Goal: Task Accomplishment & Management: Manage account settings

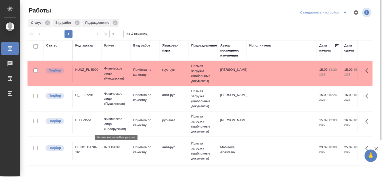
click at [115, 121] on p "Физическое лицо (Белорусская)" at bounding box center [116, 124] width 24 height 15
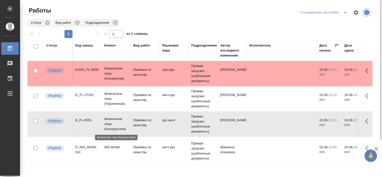
click at [115, 121] on p "Физическое лицо (Белорусская)" at bounding box center [116, 124] width 24 height 15
click at [328, 14] on div "Стандартные настройки" at bounding box center [324, 13] width 51 height 8
click at [346, 13] on icon "split button" at bounding box center [345, 13] width 6 height 6
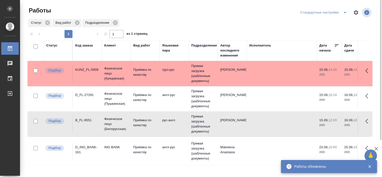
click at [228, 15] on div at bounding box center [202, 13] width 116 height 12
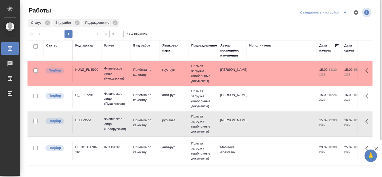
click at [89, 105] on td "D_FL-27291" at bounding box center [87, 99] width 29 height 18
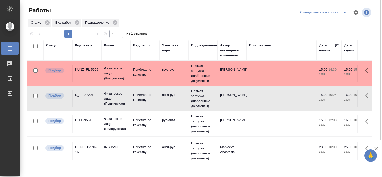
click at [89, 105] on td "D_FL-27291" at bounding box center [87, 99] width 29 height 18
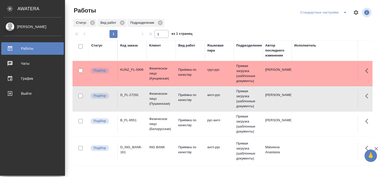
click at [22, 24] on div "[PERSON_NAME]" at bounding box center [33, 27] width 58 height 6
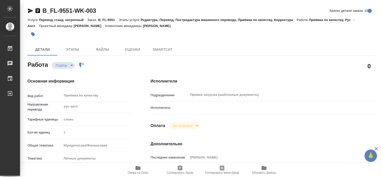
type textarea "x"
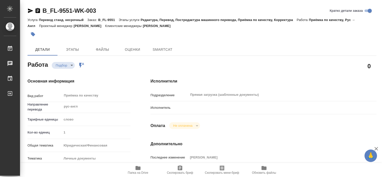
type textarea "x"
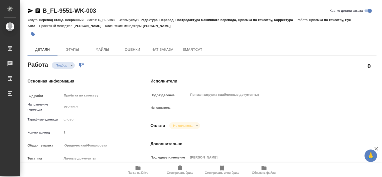
type textarea "x"
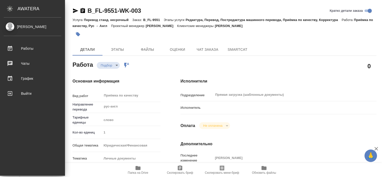
type textarea "x"
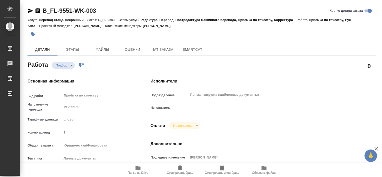
type textarea "x"
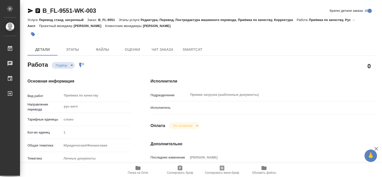
type textarea "x"
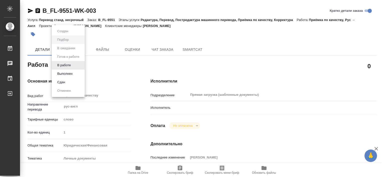
click at [72, 66] on body "🙏 .cls-1 fill:#fff; AWATERA Tretyakova Valeriya Работы 0 Чаты График Выйти B_FL…" at bounding box center [191, 88] width 382 height 177
click at [192, 70] on div at bounding box center [191, 88] width 382 height 177
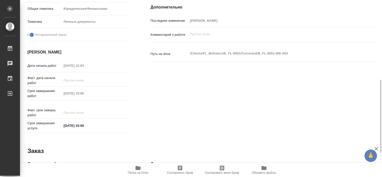
scroll to position [161, 0]
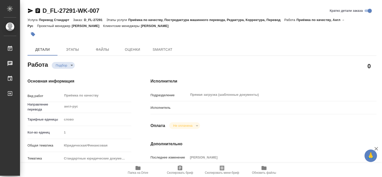
type textarea "x"
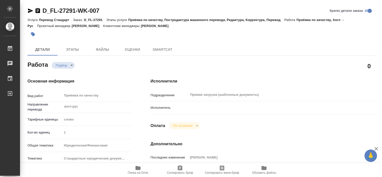
type textarea "x"
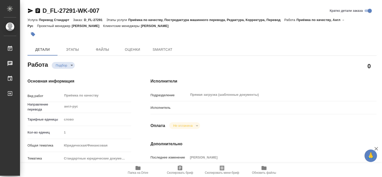
type textarea "x"
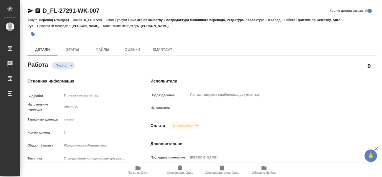
type textarea "x"
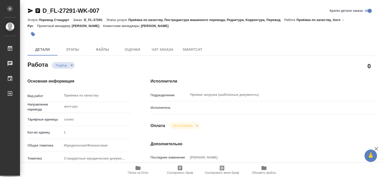
type textarea "x"
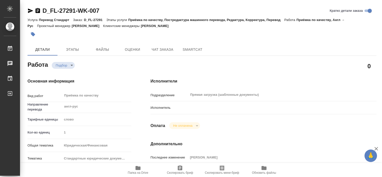
type textarea "x"
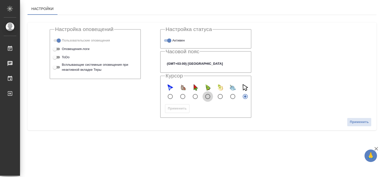
click at [208, 96] on input "xmas_tree" at bounding box center [208, 96] width 11 height 11
radio input "true"
click at [171, 96] on input "blue_snow" at bounding box center [170, 96] width 11 height 11
radio input "true"
click at [181, 109] on span "Применить" at bounding box center [177, 109] width 19 height 6
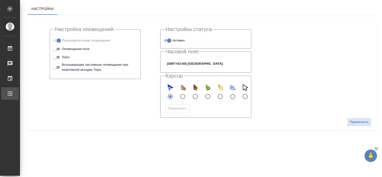
click at [28, 89] on div ".cls-1 fill:#fff; AWATERA Tretyakova Valeriya Работы Чаты График Выйти Настройк…" at bounding box center [191, 88] width 382 height 177
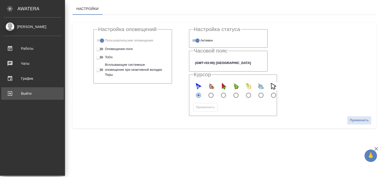
click at [10, 93] on div "Выйти" at bounding box center [33, 94] width 58 height 8
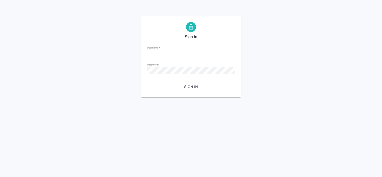
type input "[PERSON_NAME][EMAIL_ADDRESS][DOMAIN_NAME]"
click at [268, 97] on html "Sign in Username   * [PERSON_NAME][EMAIL_ADDRESS][DOMAIN_NAME] Password   * url…" at bounding box center [191, 48] width 382 height 97
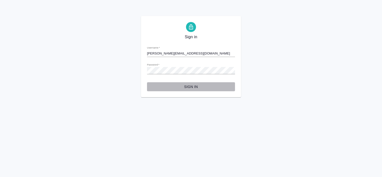
click at [193, 89] on span "Sign in" at bounding box center [191, 87] width 80 height 6
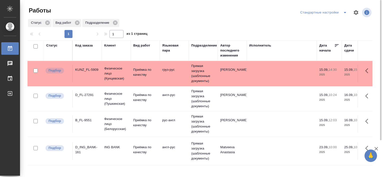
click at [92, 95] on div "D_FL-27291" at bounding box center [87, 95] width 24 height 5
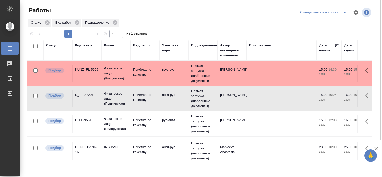
click at [92, 95] on div "D_FL-27291" at bounding box center [87, 95] width 24 height 5
click at [115, 121] on p "Физическое лицо (Белорусская)" at bounding box center [116, 124] width 24 height 15
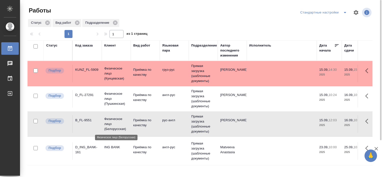
click at [115, 121] on p "Физическое лицо (Белорусская)" at bounding box center [116, 124] width 24 height 15
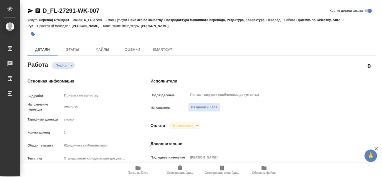
type textarea "x"
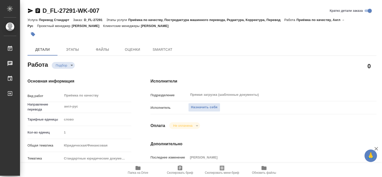
type textarea "x"
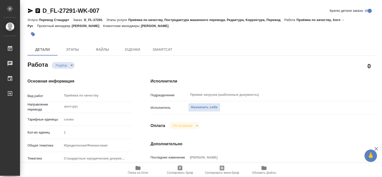
type textarea "x"
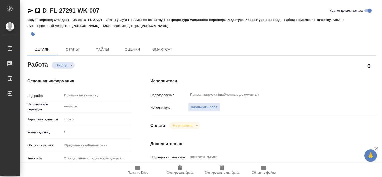
type textarea "x"
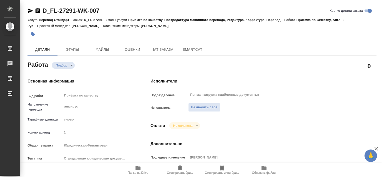
type textarea "x"
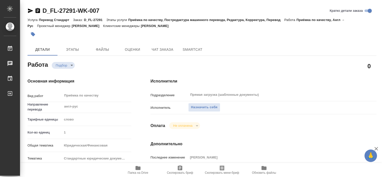
type textarea "x"
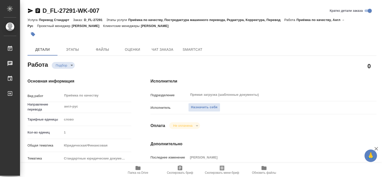
drag, startPoint x: 381, startPoint y: 30, endPoint x: 383, endPoint y: 54, distance: 23.9
click at [382, 54] on html "🙏 .cls-1 fill:#fff; AWATERA [PERSON_NAME] Работы 0 Чаты График Выйти D_FL-27291…" at bounding box center [191, 88] width 382 height 177
type textarea "x"
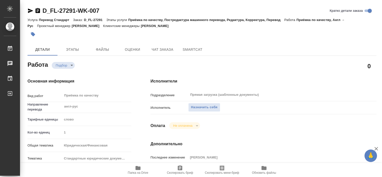
type textarea "x"
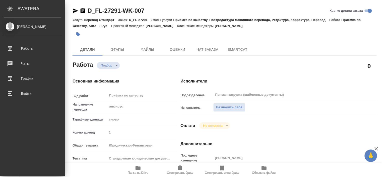
type textarea "x"
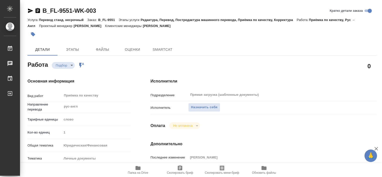
type textarea "x"
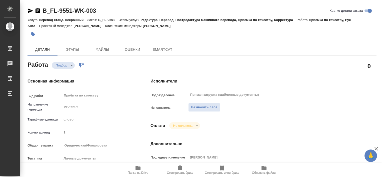
type textarea "x"
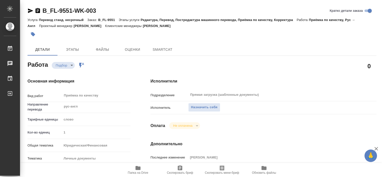
type textarea "x"
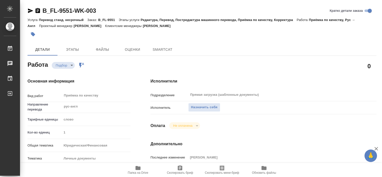
type textarea "x"
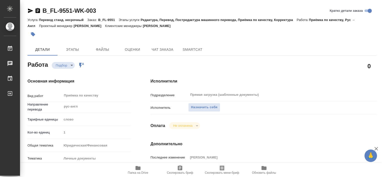
type textarea "x"
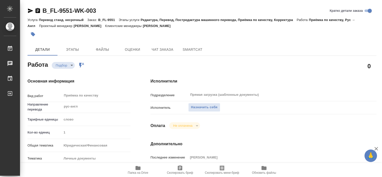
type textarea "x"
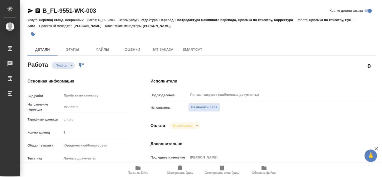
type textarea "x"
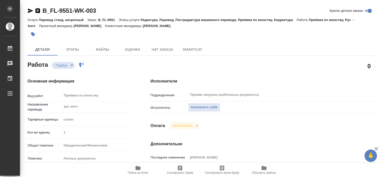
type textarea "x"
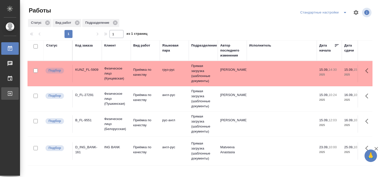
click at [39, 93] on div ".cls-1 fill:#fff; AWATERA Tretyakova Valeriya Работы 0 Чаты График Выйти Работы…" at bounding box center [191, 88] width 382 height 177
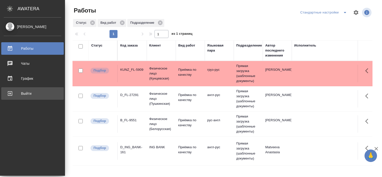
click at [27, 93] on div "Выйти" at bounding box center [33, 94] width 58 height 8
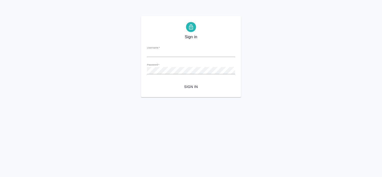
type input "v.tretyakova@awatera.com"
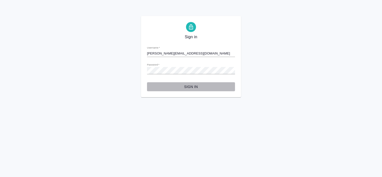
click at [195, 88] on span "Sign in" at bounding box center [191, 87] width 80 height 6
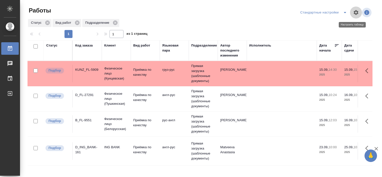
click at [354, 11] on icon "button" at bounding box center [356, 12] width 5 height 5
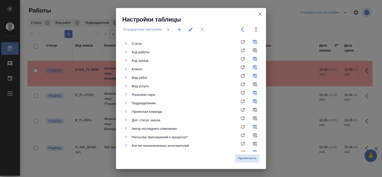
click at [351, 11] on div "Настройки таблицы Стандартные настройки Статус Код работы Код заказа Клиент Вид…" at bounding box center [191, 88] width 382 height 177
click at [259, 14] on icon "button" at bounding box center [260, 14] width 6 height 6
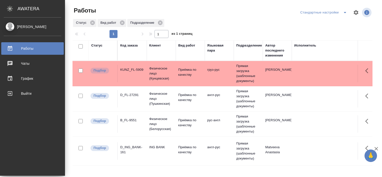
click at [27, 22] on div "Tretyakova Valeriya Работы 0 Чаты График Выйти" at bounding box center [32, 97] width 65 height 158
click at [8, 26] on div "[PERSON_NAME]" at bounding box center [33, 27] width 58 height 6
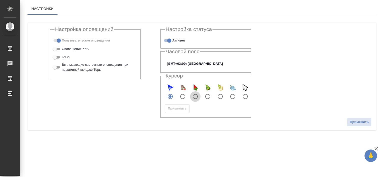
click at [195, 95] on input "watermelon" at bounding box center [195, 96] width 11 height 11
radio input "true"
click at [181, 104] on button "Применить" at bounding box center [177, 108] width 25 height 9
click at [241, 93] on input "default" at bounding box center [245, 96] width 11 height 11
radio input "true"
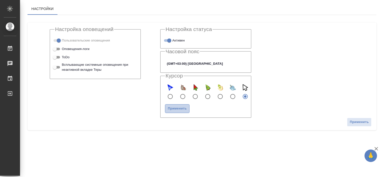
click at [176, 106] on span "Применить" at bounding box center [177, 109] width 19 height 6
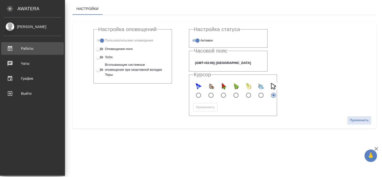
click at [22, 42] on link "Работы" at bounding box center [32, 48] width 63 height 13
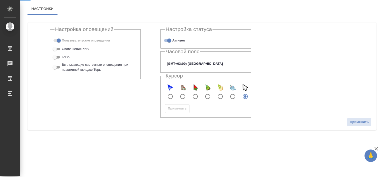
click at [22, 42] on div ".cls-1 fill:#fff; AWATERA Tretyakova Valeriya Работы Чаты График Выйти Настройк…" at bounding box center [191, 88] width 382 height 177
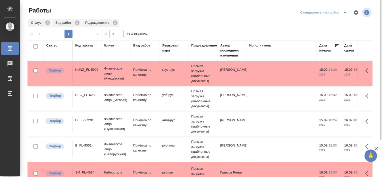
scroll to position [3, 0]
